Goal: Task Accomplishment & Management: Manage account settings

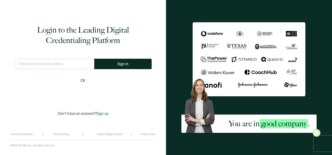
click at [66, 62] on input "text" at bounding box center [54, 64] width 80 height 10
type input "[PERSON_NAME][EMAIL_ADDRESS][PERSON_NAME][DOMAIN_NAME]"
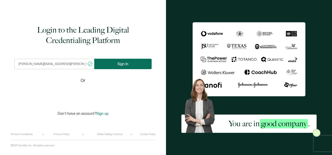
click at [113, 61] on button "Sign In" at bounding box center [122, 64] width 57 height 10
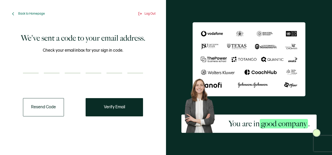
click at [33, 65] on input "number" at bounding box center [31, 68] width 16 height 10
type input "6"
type input "3"
type input "0"
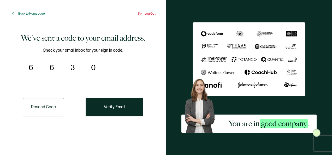
type input "6"
type input "8"
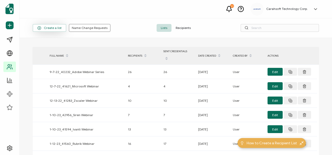
click at [43, 30] on button "Create a list" at bounding box center [50, 28] width 34 height 8
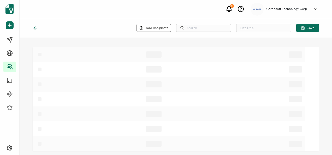
type input "List 1576"
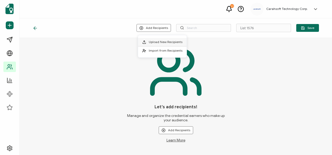
click at [161, 45] on li "Upload New Recipients" at bounding box center [162, 42] width 49 height 9
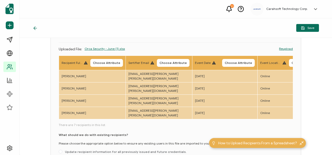
scroll to position [52, 0]
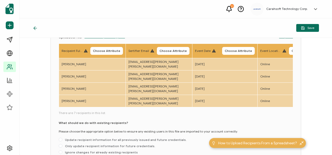
click at [105, 50] on span "Choose Attribute" at bounding box center [106, 50] width 27 height 3
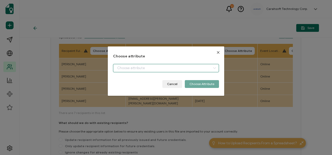
click at [136, 66] on input "dialog" at bounding box center [166, 68] width 106 height 8
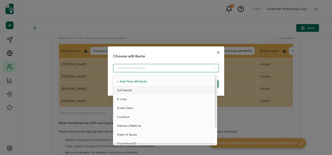
click at [131, 92] on li "Full Name" at bounding box center [166, 90] width 108 height 9
type input "Full Name"
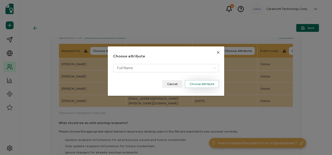
click at [188, 82] on button "Choose Attribute" at bounding box center [202, 84] width 34 height 8
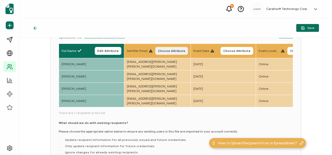
click at [164, 48] on button "Choose Attribute" at bounding box center [171, 51] width 33 height 8
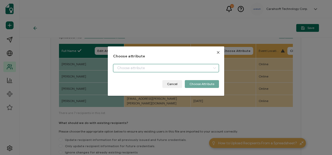
click at [144, 66] on input "dialog" at bounding box center [166, 68] width 106 height 8
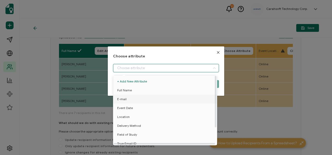
click at [132, 99] on li "E-mail" at bounding box center [166, 99] width 108 height 9
type input "E-mail"
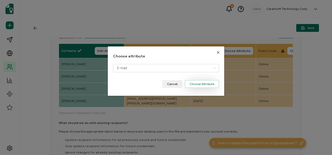
click at [200, 86] on button "Choose Attribute" at bounding box center [202, 84] width 34 height 8
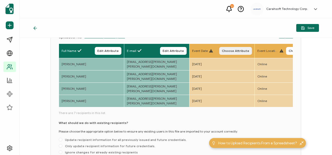
click at [241, 52] on span "Choose Attribute" at bounding box center [235, 50] width 27 height 3
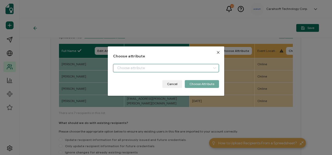
click at [192, 66] on input "dialog" at bounding box center [166, 68] width 106 height 8
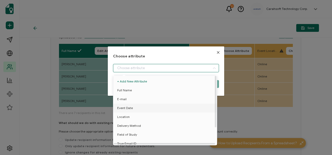
click at [134, 108] on li "Event Date" at bounding box center [166, 108] width 108 height 9
type input "Event Date"
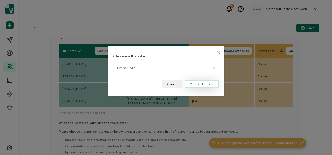
click at [211, 86] on button "Choose Attribute" at bounding box center [202, 84] width 34 height 8
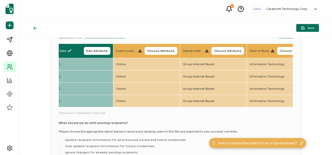
scroll to position [0, 160]
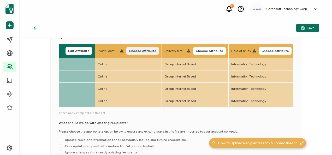
click at [141, 52] on span "Choose Attribute" at bounding box center [142, 50] width 27 height 3
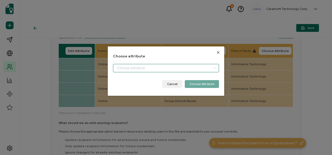
click at [144, 64] on input "dialog" at bounding box center [166, 68] width 106 height 8
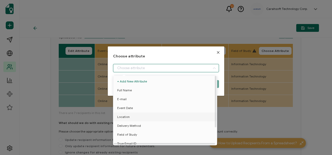
click at [136, 116] on li "Location" at bounding box center [166, 117] width 108 height 9
type input "Location"
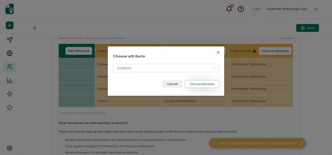
click at [210, 84] on button "Choose Attribute" at bounding box center [202, 84] width 34 height 8
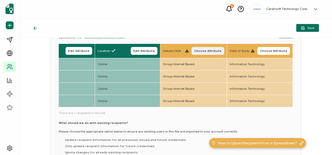
click at [207, 51] on span "Choose Attribute" at bounding box center [207, 50] width 27 height 3
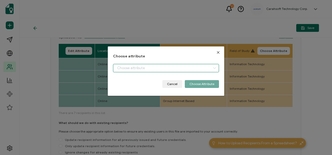
click at [153, 69] on input "dialog" at bounding box center [166, 68] width 106 height 8
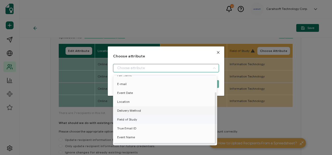
scroll to position [23, 0]
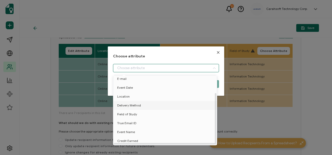
click at [132, 102] on span "Delivery Method" at bounding box center [129, 105] width 24 height 9
type input "Delivery Method"
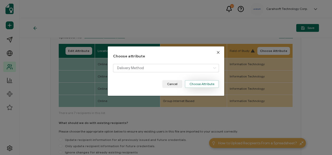
click at [201, 82] on button "Choose Attribute" at bounding box center [202, 84] width 34 height 8
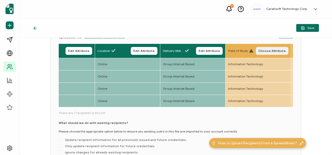
click at [271, 51] on span "Choose Attribute" at bounding box center [272, 50] width 27 height 3
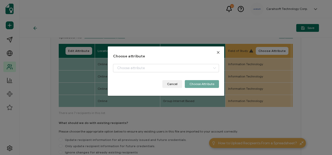
click at [168, 63] on div "Choose attribute Cancel Choose Attribute" at bounding box center [166, 71] width 106 height 34
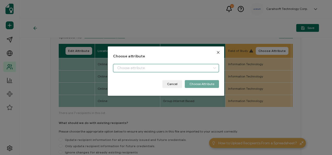
click at [159, 66] on input "dialog" at bounding box center [166, 68] width 106 height 8
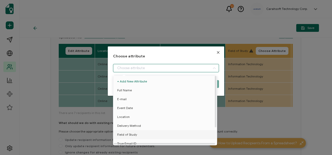
click at [127, 136] on span "Field of Study" at bounding box center [127, 134] width 20 height 9
type input "Field of Study"
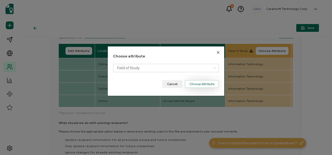
click at [200, 83] on button "Choose Attribute" at bounding box center [202, 84] width 34 height 8
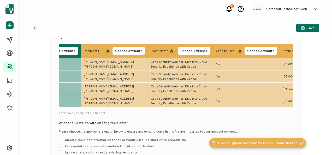
scroll to position [0, 351]
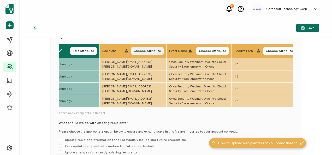
click at [153, 47] on button "Choose Attribute" at bounding box center [147, 51] width 33 height 8
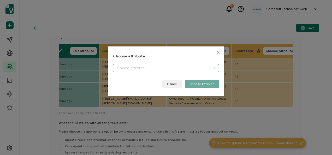
click at [155, 71] on input "dialog" at bounding box center [166, 68] width 106 height 8
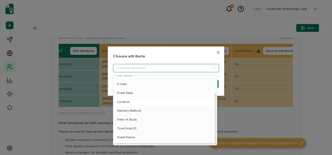
scroll to position [23, 0]
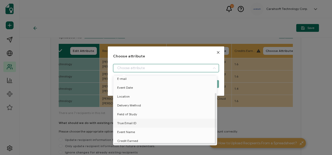
click at [133, 121] on span "True Email ID" at bounding box center [126, 123] width 19 height 9
type input "True Email ID"
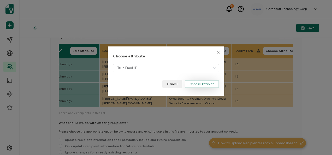
click at [204, 87] on button "Choose Attribute" at bounding box center [202, 84] width 34 height 8
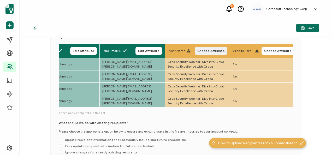
click at [220, 53] on button "Choose Attribute" at bounding box center [211, 51] width 33 height 8
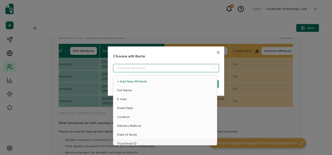
click at [195, 67] on input "dialog" at bounding box center [166, 68] width 106 height 8
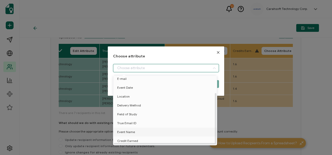
click at [135, 130] on li "Event Name" at bounding box center [166, 132] width 108 height 9
type input "Event Name"
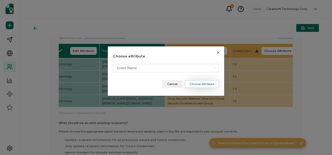
click at [194, 85] on button "Choose Attribute" at bounding box center [202, 84] width 34 height 8
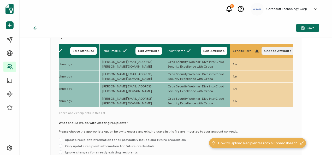
click at [272, 50] on span "Choose Attribute" at bounding box center [277, 50] width 27 height 3
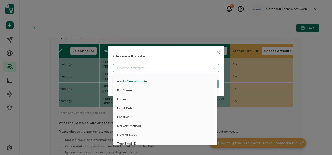
click at [184, 68] on input "dialog" at bounding box center [166, 68] width 106 height 8
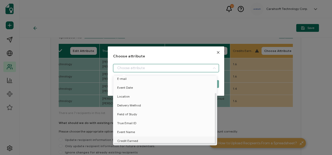
click at [141, 137] on li "Credit Earned" at bounding box center [166, 141] width 108 height 9
type input "Credit Earned"
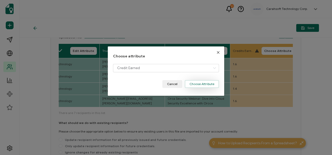
click at [206, 85] on button "Choose Attribute" at bounding box center [202, 84] width 34 height 8
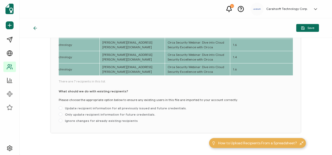
scroll to position [88, 0]
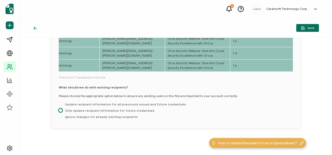
click at [62, 110] on span at bounding box center [61, 111] width 4 height 4
click at [62, 110] on input "Only update recipient information for future credentials." at bounding box center [61, 111] width 4 height 4
radio input "true"
click at [307, 26] on span "Save" at bounding box center [307, 28] width 13 height 4
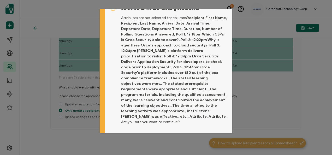
scroll to position [13, 0]
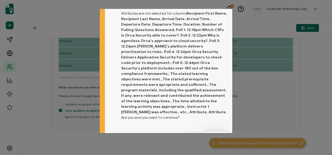
click at [220, 133] on span "Proceed" at bounding box center [216, 134] width 13 height 3
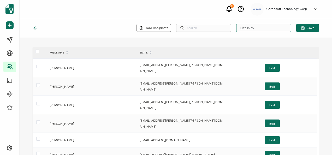
drag, startPoint x: 255, startPoint y: 26, endPoint x: 235, endPoint y: 29, distance: 19.3
click at [236, 29] on input "List 1576" at bounding box center [263, 28] width 55 height 8
type input "6-12-25_69873 Orca Security Webinar"
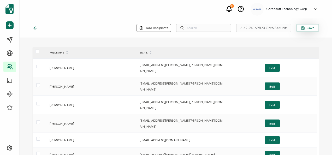
click at [314, 29] on button "Save" at bounding box center [308, 28] width 23 height 8
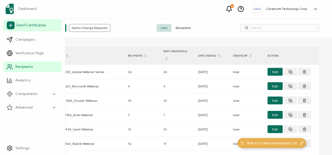
click at [38, 27] on span "Send Certificates" at bounding box center [31, 25] width 30 height 5
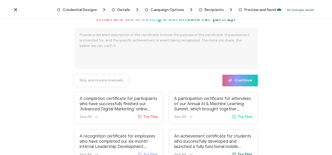
click at [91, 81] on span "Skip and create manually" at bounding box center [101, 81] width 44 height 4
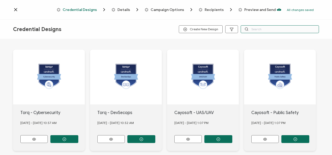
click at [269, 27] on input "text" at bounding box center [280, 29] width 78 height 8
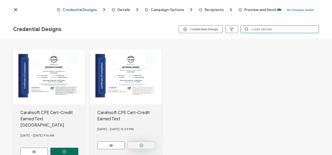
type input "credit earned"
click at [78, 148] on button "button" at bounding box center [64, 152] width 28 height 8
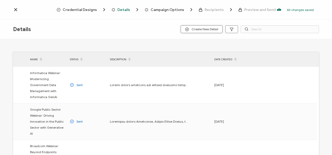
click at [188, 28] on circle "button" at bounding box center [187, 29] width 3 height 3
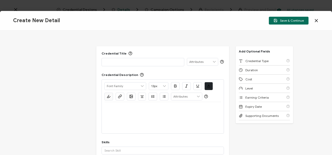
drag, startPoint x: 320, startPoint y: 18, endPoint x: 316, endPoint y: 19, distance: 4.0
click at [320, 18] on div "Create New Detail Save & Continue" at bounding box center [166, 21] width 332 height 20
click at [314, 20] on icon at bounding box center [316, 20] width 5 height 5
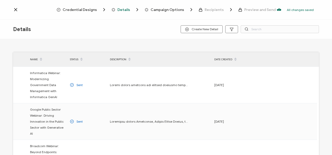
click at [97, 9] on span "Credential Designs" at bounding box center [80, 10] width 34 height 4
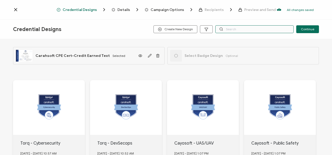
click at [242, 28] on input "text" at bounding box center [255, 29] width 78 height 8
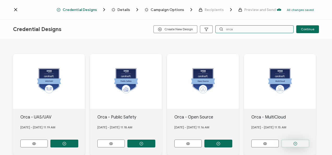
type input "orca"
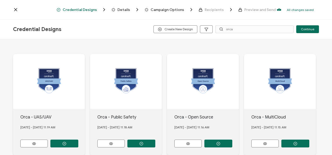
click at [78, 143] on button "button" at bounding box center [64, 144] width 28 height 8
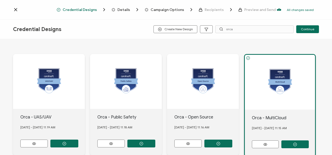
click at [128, 9] on span "Details" at bounding box center [124, 10] width 13 height 4
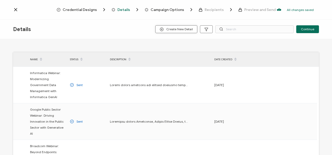
click at [189, 29] on span "Create New Detail" at bounding box center [176, 29] width 33 height 4
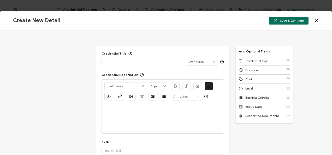
click at [150, 61] on p at bounding box center [143, 61] width 77 height 5
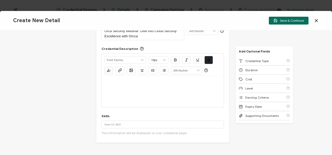
scroll to position [26, 0]
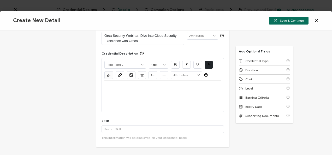
click at [167, 96] on div at bounding box center [163, 96] width 117 height 31
click at [118, 88] on p at bounding box center [163, 87] width 117 height 5
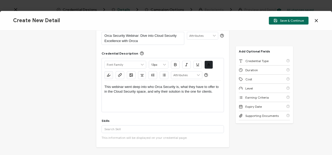
scroll to position [0, 0]
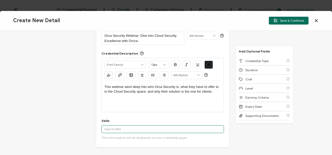
click at [124, 131] on input "text" at bounding box center [163, 129] width 123 height 8
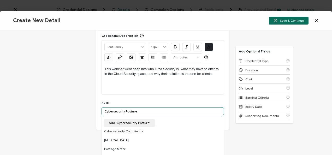
scroll to position [52, 0]
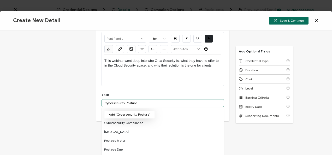
type input "Cybersecurity Posture"
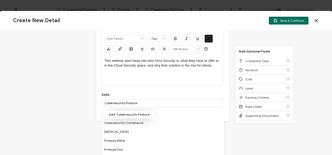
click at [144, 115] on button "Add 'Cybersecurity Posture'" at bounding box center [129, 115] width 51 height 8
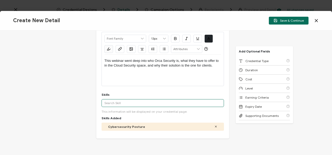
click at [133, 101] on input "text" at bounding box center [163, 103] width 123 height 8
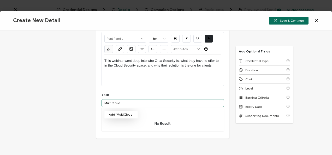
type input "MultiCloud"
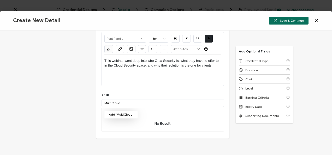
click at [126, 112] on button "Add 'MultiCloud'" at bounding box center [121, 115] width 34 height 8
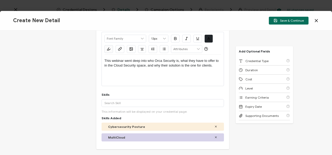
scroll to position [105, 0]
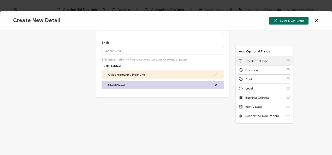
click at [254, 60] on span "Credential Type" at bounding box center [257, 61] width 23 height 4
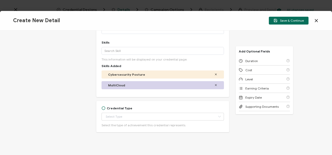
scroll to position [112, 0]
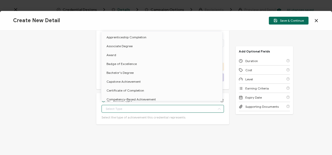
click at [163, 107] on input "text" at bounding box center [163, 109] width 123 height 8
click at [143, 90] on li "Certificate of Completion" at bounding box center [162, 90] width 123 height 9
type input "Certificate of Completion"
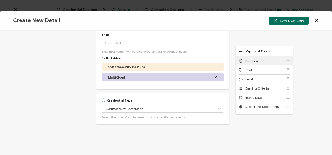
click at [262, 63] on div "Duration" at bounding box center [264, 60] width 51 height 9
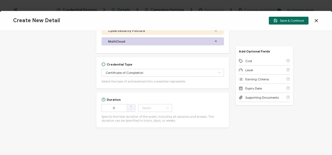
scroll to position [152, 0]
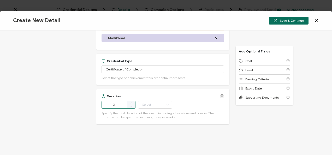
drag, startPoint x: 116, startPoint y: 102, endPoint x: 113, endPoint y: 102, distance: 3.1
click at [113, 102] on input "0" at bounding box center [119, 105] width 34 height 8
type input "90"
click at [151, 104] on input "text" at bounding box center [155, 105] width 34 height 8
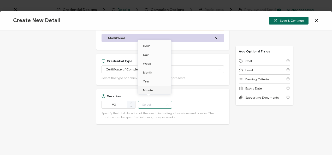
click at [148, 90] on span "Minute" at bounding box center [148, 90] width 10 height 4
type input "Minute"
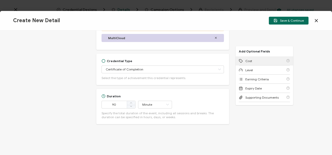
click at [251, 60] on span "Cost" at bounding box center [249, 61] width 7 height 4
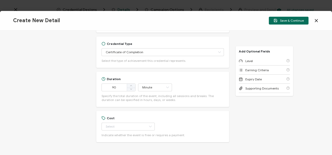
scroll to position [187, 0]
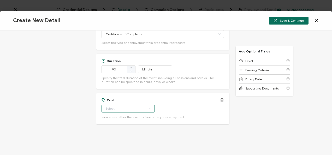
click at [136, 107] on input "text" at bounding box center [128, 109] width 53 height 8
click at [123, 118] on li "Free" at bounding box center [125, 121] width 49 height 9
type input "Free"
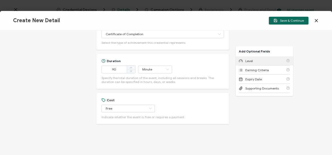
click at [247, 60] on span "Level" at bounding box center [250, 61] width 8 height 4
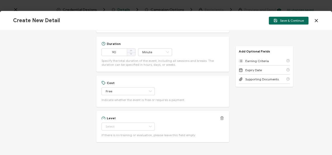
scroll to position [222, 0]
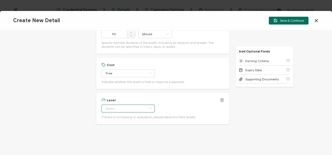
click at [128, 108] on input "text" at bounding box center [128, 109] width 53 height 8
click at [129, 58] on li "Beginner" at bounding box center [125, 58] width 49 height 9
type input "Beginner"
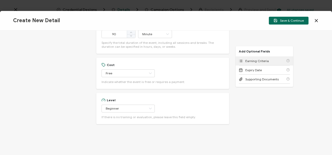
click at [258, 59] on span "Earning Criteria" at bounding box center [258, 61] width 24 height 4
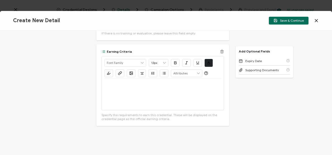
scroll to position [308, 0]
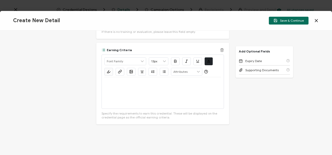
click at [148, 83] on p at bounding box center [163, 83] width 117 height 5
click at [114, 85] on p at bounding box center [163, 83] width 117 height 5
drag, startPoint x: 104, startPoint y: 82, endPoint x: 128, endPoint y: 84, distance: 23.6
click at [128, 84] on p "Learn More >>" at bounding box center [163, 83] width 117 height 5
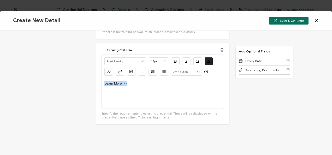
click at [118, 71] on icon "button" at bounding box center [120, 72] width 4 height 4
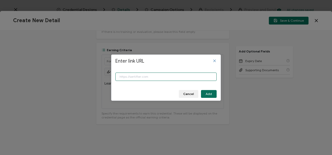
click at [166, 79] on input "Enter link URL" at bounding box center [166, 77] width 101 height 8
paste input "[URL][DOMAIN_NAME]"
type input "[URL][DOMAIN_NAME]"
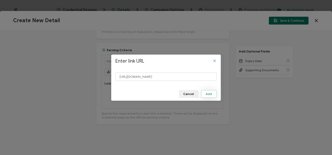
click at [208, 93] on span "Add" at bounding box center [209, 94] width 6 height 3
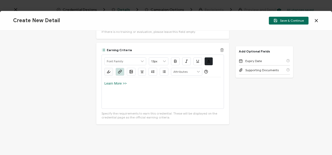
click at [151, 86] on div "Learn More >>" at bounding box center [163, 92] width 117 height 31
click at [125, 83] on link "Learn More >>" at bounding box center [116, 84] width 22 height 4
drag, startPoint x: 128, startPoint y: 83, endPoint x: 103, endPoint y: 83, distance: 24.8
click at [194, 59] on button "button" at bounding box center [198, 61] width 9 height 8
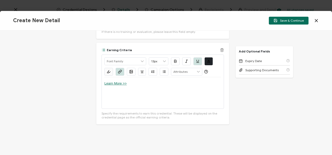
click at [176, 61] on icon "button" at bounding box center [176, 61] width 4 height 4
click at [149, 87] on div "Learn More >>" at bounding box center [163, 92] width 117 height 31
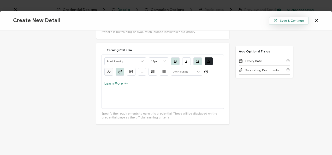
click at [299, 21] on span "Save & Continue" at bounding box center [289, 21] width 30 height 4
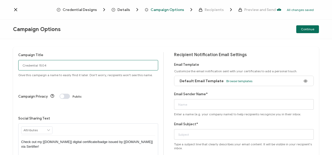
drag, startPoint x: 67, startPoint y: 67, endPoint x: -1, endPoint y: 55, distance: 68.8
click at [0, 55] on html "Credential Designs Details Campaign Options Recipients Preview and Send All cha…" at bounding box center [166, 77] width 332 height 155
type input "6-12-25_69873 Orca Security Webinar"
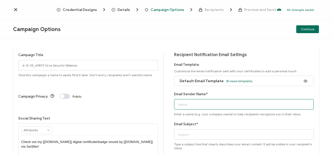
click at [201, 101] on input "Email Sender Name*" at bounding box center [244, 104] width 140 height 10
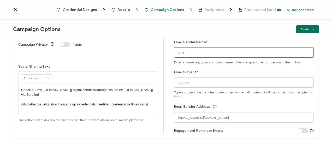
scroll to position [52, 0]
type input "CPE"
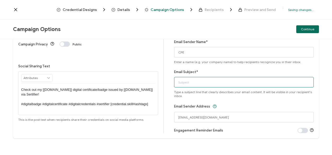
click at [190, 85] on input "Email Subject*" at bounding box center [244, 82] width 140 height 10
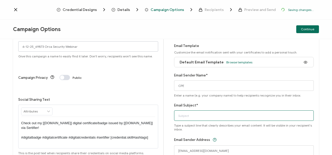
scroll to position [0, 0]
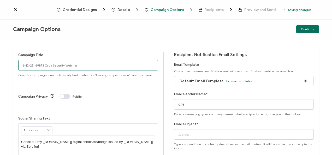
drag, startPoint x: 84, startPoint y: 64, endPoint x: 17, endPoint y: 68, distance: 67.3
click at [17, 68] on div "Campaign Title 6-12-25_69873 Orca Security Webinar Give this campaign a name to…" at bounding box center [166, 119] width 306 height 144
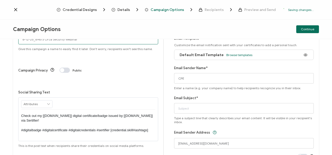
scroll to position [52, 0]
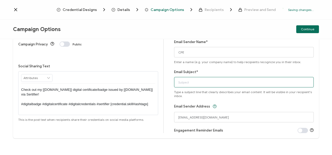
click at [208, 86] on input "Email Subject*" at bounding box center [244, 82] width 140 height 10
paste input "6-12-25_69873 Orca Security Webinar"
type input "6-12-25_69873 Orca Security Webinar"
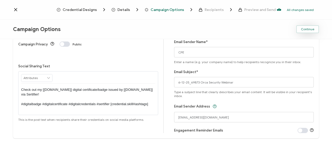
click at [307, 32] on button "Continue" at bounding box center [308, 29] width 23 height 8
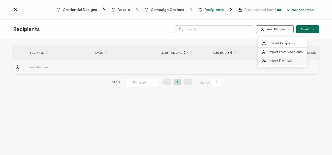
click at [268, 59] on span at bounding box center [265, 61] width 7 height 4
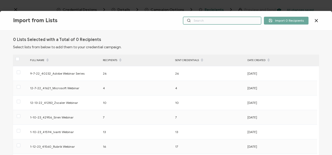
click at [228, 21] on input "text" at bounding box center [222, 21] width 78 height 8
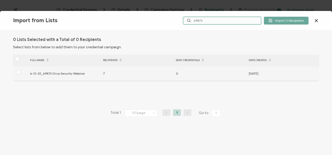
type input "69873"
click at [20, 72] on div at bounding box center [20, 74] width 14 height 8
click at [19, 71] on span at bounding box center [19, 73] width 4 height 4
click at [20, 71] on input "checkbox" at bounding box center [20, 71] width 0 height 0
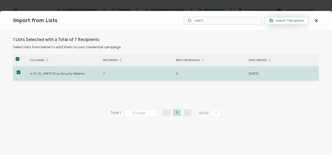
click at [294, 20] on span "Import 7 Recipients" at bounding box center [287, 21] width 34 height 4
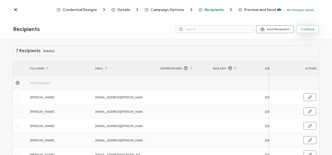
click at [310, 28] on span "Continue" at bounding box center [307, 29] width 13 height 3
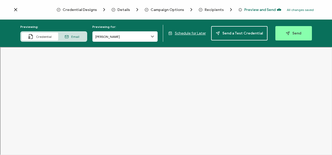
click at [207, 11] on span "Recipients" at bounding box center [214, 10] width 19 height 4
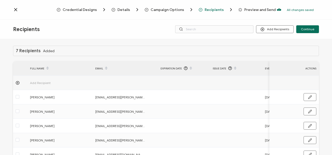
click at [152, 11] on span "Campaign Options" at bounding box center [167, 10] width 33 height 4
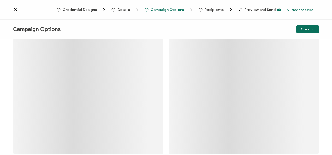
click at [123, 12] on div "Details" at bounding box center [120, 9] width 17 height 5
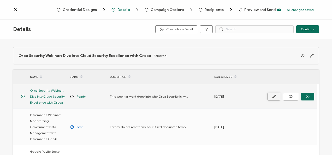
click at [276, 98] on icon "button" at bounding box center [274, 97] width 4 height 4
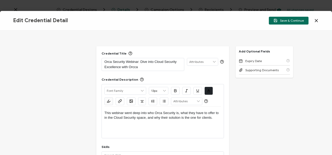
click at [136, 68] on p "Orca Security Webinar: Dive into Cloud Security Excellence with Orcca" at bounding box center [143, 64] width 77 height 10
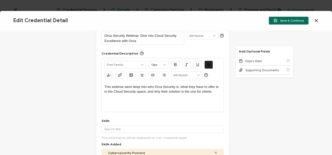
click at [283, 20] on span "Save & Continue" at bounding box center [289, 21] width 30 height 4
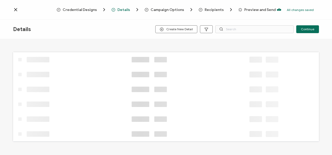
click at [162, 10] on span "Campaign Options" at bounding box center [167, 10] width 33 height 4
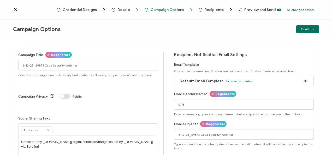
click at [207, 8] on span "Recipients" at bounding box center [214, 10] width 19 height 4
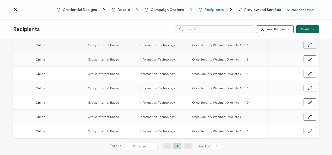
click at [311, 46] on button "button" at bounding box center [310, 45] width 13 height 8
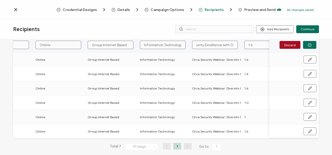
drag, startPoint x: 224, startPoint y: 44, endPoint x: 243, endPoint y: 43, distance: 19.1
click at [243, 43] on tr "[PERSON_NAME] [EMAIL_ADDRESS][PERSON_NAME][PERSON_NAME][DOMAIN_NAME] [DATE] Onl…" at bounding box center [37, 45] width 613 height 15
type input "Orca Security Webinar: Dive into Cloud Security Excellence with Orca"
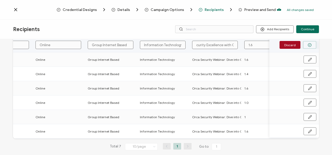
click at [310, 45] on circle "button" at bounding box center [309, 44] width 3 height 3
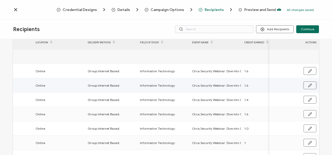
click at [310, 85] on icon "button" at bounding box center [310, 86] width 4 height 4
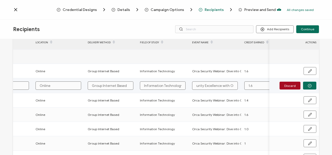
drag, startPoint x: 230, startPoint y: 86, endPoint x: 239, endPoint y: 85, distance: 9.4
click at [239, 85] on div "Orca Security Webinar: Dive into Cloud Security Excellence with Orcca" at bounding box center [216, 86] width 52 height 8
type input "Orca Security Webinar: Dive into Cloud Security Excellence with Orca"
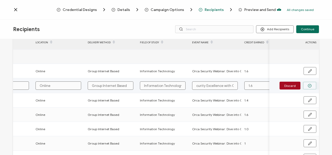
click at [308, 86] on icon "button" at bounding box center [310, 86] width 4 height 4
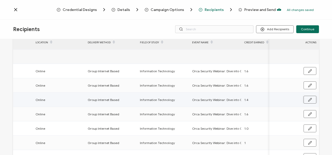
click at [308, 101] on icon "button" at bounding box center [310, 100] width 4 height 4
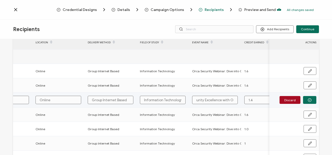
drag, startPoint x: 231, startPoint y: 100, endPoint x: 239, endPoint y: 100, distance: 8.6
click at [239, 100] on div "Orca Security Webinar: Dive into Cloud Security Excellence with Orcca" at bounding box center [216, 100] width 52 height 8
type input "Orca Security Webinar: Dive into Cloud Security Excellence with Orca"
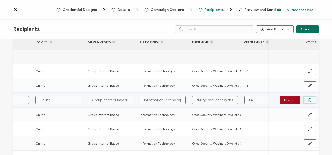
click at [304, 97] on button "button" at bounding box center [309, 100] width 13 height 8
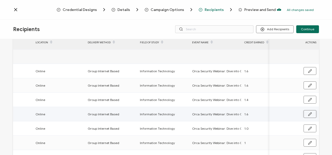
click at [308, 113] on icon "button" at bounding box center [310, 114] width 4 height 4
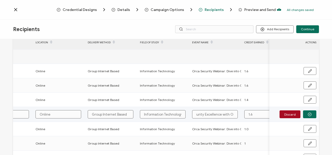
drag, startPoint x: 228, startPoint y: 114, endPoint x: 240, endPoint y: 113, distance: 12.6
click at [240, 113] on div "Orca Security Webinar: Dive into Cloud Security Excellence with Orcca" at bounding box center [216, 114] width 52 height 8
type input "Orca Security Webinar: Dive into Cloud Security Excellence with Orca"
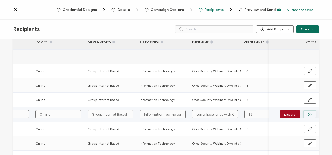
click at [312, 115] on button "button" at bounding box center [309, 115] width 13 height 8
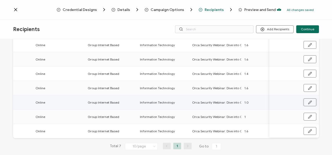
click at [308, 104] on icon "button" at bounding box center [310, 103] width 4 height 4
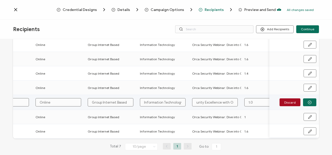
drag, startPoint x: 220, startPoint y: 101, endPoint x: 241, endPoint y: 101, distance: 21.2
click at [241, 101] on div "Orca Security Webinar: Dive into Cloud Security Excellence with Orcca" at bounding box center [216, 102] width 52 height 8
type input "Orca Security Webinar: Dive into Cloud Security Excellence with Orca"
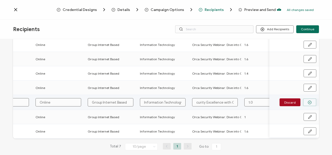
click at [310, 102] on icon "button" at bounding box center [310, 102] width 1 height 1
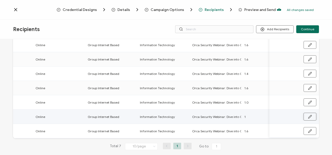
click at [306, 114] on button "button" at bounding box center [310, 117] width 13 height 8
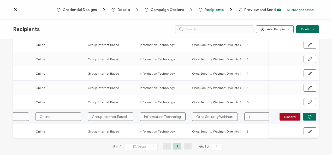
click at [257, 114] on input "1" at bounding box center [268, 117] width 46 height 8
type input "1."
type input "1.0"
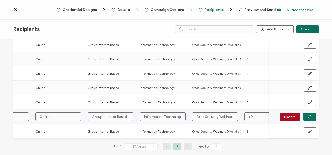
type input "1.0"
drag, startPoint x: 230, startPoint y: 116, endPoint x: 241, endPoint y: 116, distance: 10.7
click at [241, 116] on div "Orca Security Webinar: Dive into Cloud Security Excellence with Orcca" at bounding box center [216, 117] width 52 height 8
type input "Orca Security Webinar: Dive into Cloud Security Excellence with Orca"
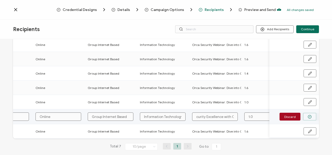
type input "Orca Security Webinar: Dive into Cloud Security Excellence with Orca"
click at [313, 116] on button "button" at bounding box center [309, 117] width 13 height 8
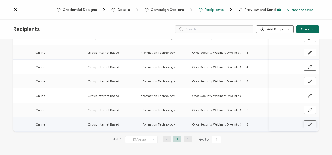
click at [308, 123] on icon "button" at bounding box center [310, 125] width 4 height 4
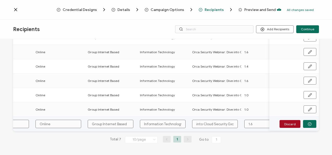
scroll to position [0, 69]
drag, startPoint x: 233, startPoint y: 123, endPoint x: 240, endPoint y: 123, distance: 7.6
click at [240, 123] on div "Orca Security Webinar: Dive into Cloud Security Excellence with Orcca" at bounding box center [216, 124] width 52 height 8
type input "Orca Security Webinar: Dive into Cloud Security Excellence with Orca"
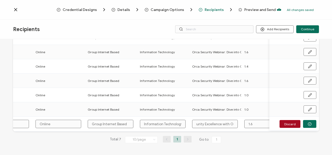
scroll to position [0, 67]
type input "Orca Security Webinar: Dive into Cloud Security Excellence with Orca"
click at [308, 122] on icon "button" at bounding box center [310, 124] width 4 height 4
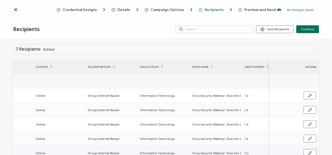
scroll to position [0, 0]
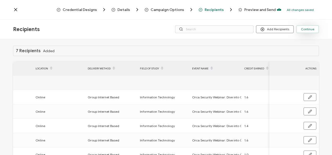
click at [306, 26] on button "Continue" at bounding box center [308, 29] width 23 height 8
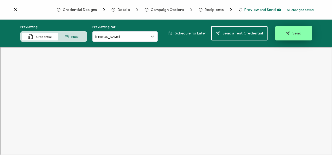
click at [293, 34] on span "Send" at bounding box center [293, 33] width 15 height 4
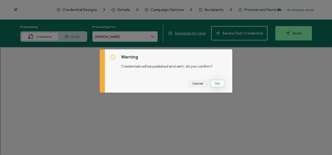
click at [219, 84] on button "Yes" at bounding box center [217, 84] width 14 height 8
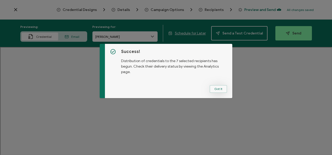
click at [216, 89] on button "Got It" at bounding box center [219, 89] width 18 height 8
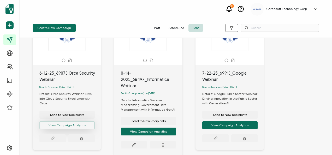
scroll to position [52, 0]
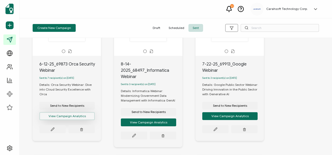
click at [68, 114] on button "View Campaign Analytics" at bounding box center [66, 116] width 55 height 8
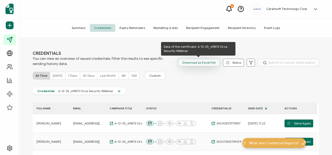
click at [206, 62] on span "Download as Excel File" at bounding box center [199, 63] width 33 height 8
